Goal: Information Seeking & Learning: Check status

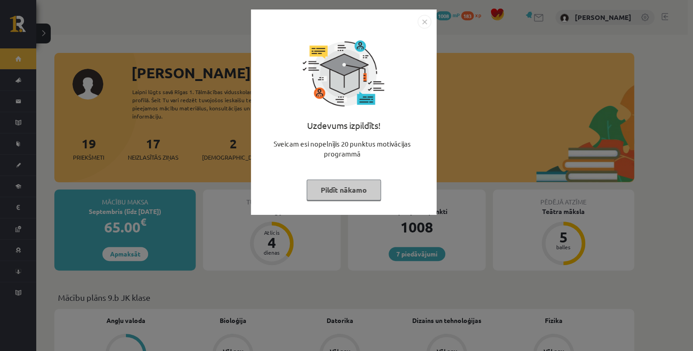
click at [422, 19] on img "Close" at bounding box center [424, 22] width 14 height 14
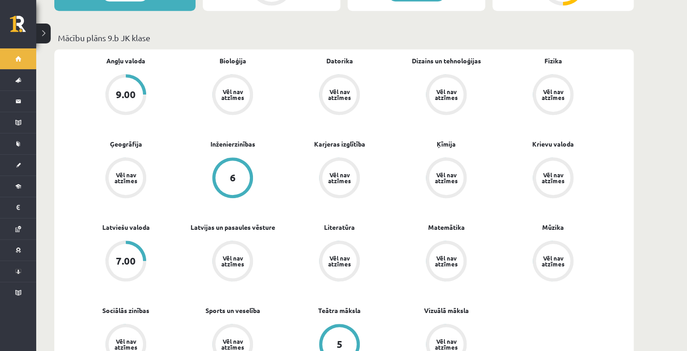
scroll to position [326, 0]
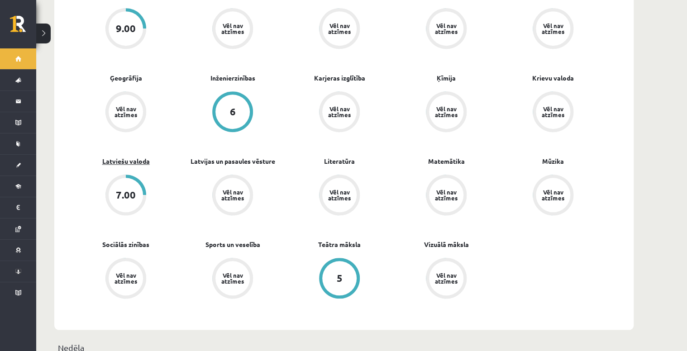
click at [132, 157] on link "Latviešu valoda" at bounding box center [126, 162] width 48 height 10
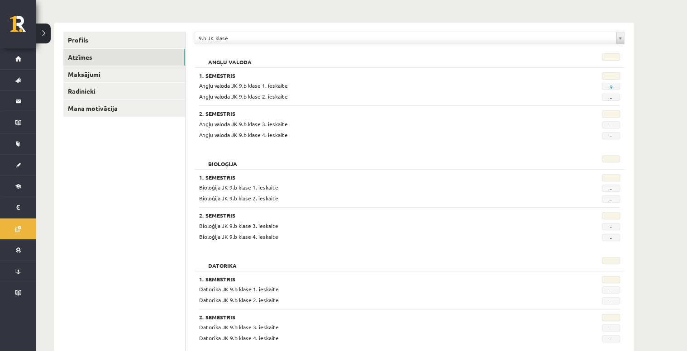
scroll to position [55, 0]
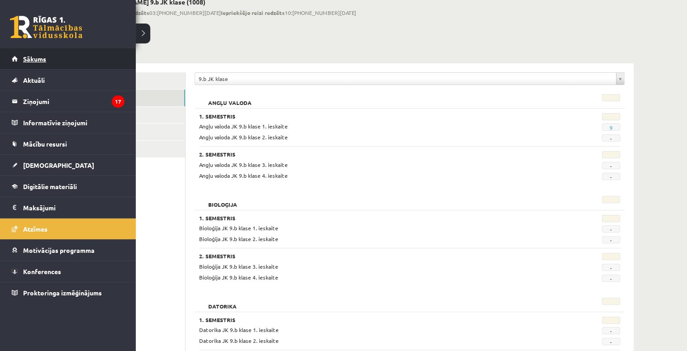
click at [45, 60] on span "Sākums" at bounding box center [34, 59] width 23 height 8
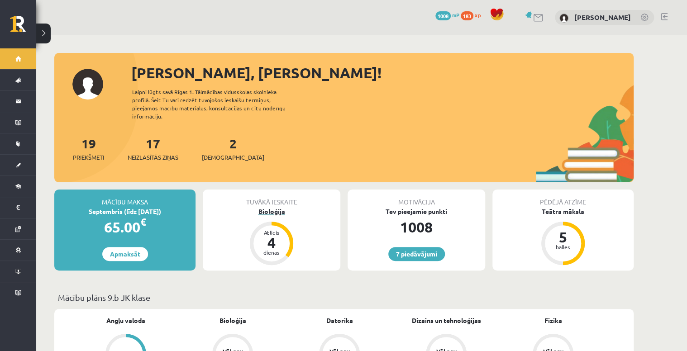
click at [264, 207] on div "Bioloģija" at bounding box center [272, 212] width 138 height 10
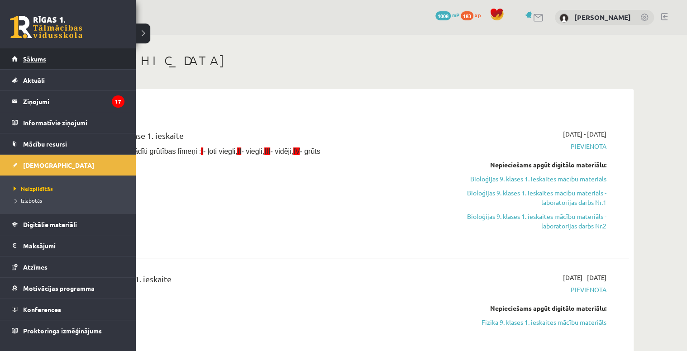
click at [38, 62] on link "Sākums" at bounding box center [68, 58] width 113 height 21
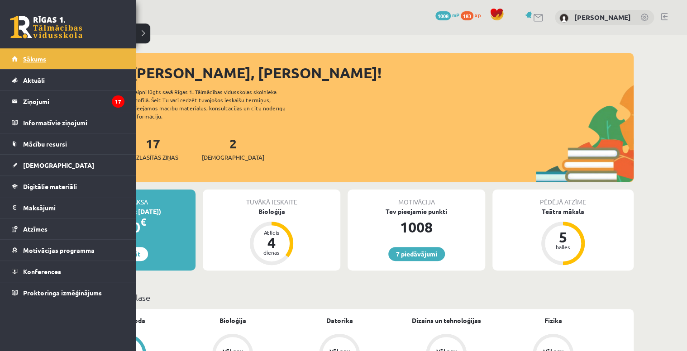
click at [72, 60] on link "Sākums" at bounding box center [68, 58] width 113 height 21
click at [31, 60] on span "Sākums" at bounding box center [34, 59] width 23 height 8
click at [45, 165] on span "[DEMOGRAPHIC_DATA]" at bounding box center [58, 165] width 71 height 8
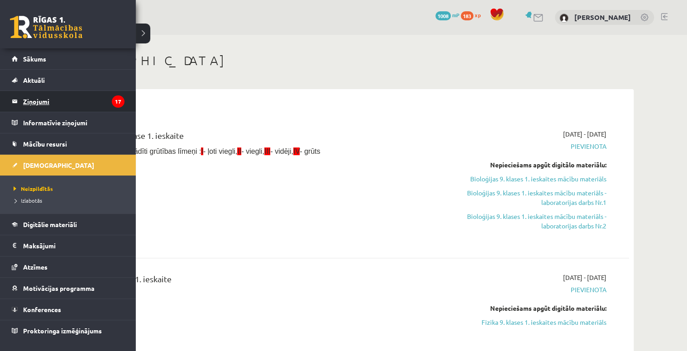
scroll to position [36, 0]
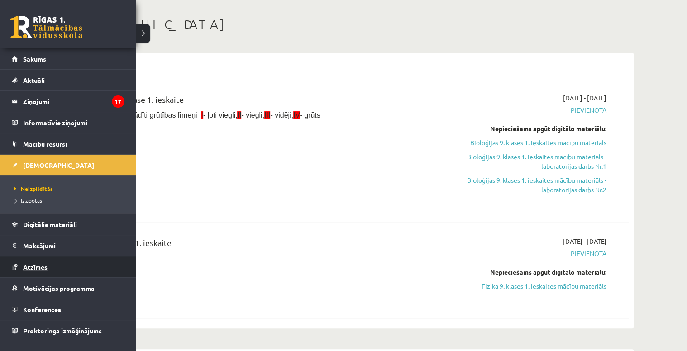
click at [39, 270] on link "Atzīmes" at bounding box center [68, 267] width 113 height 21
